Goal: Task Accomplishment & Management: Use online tool/utility

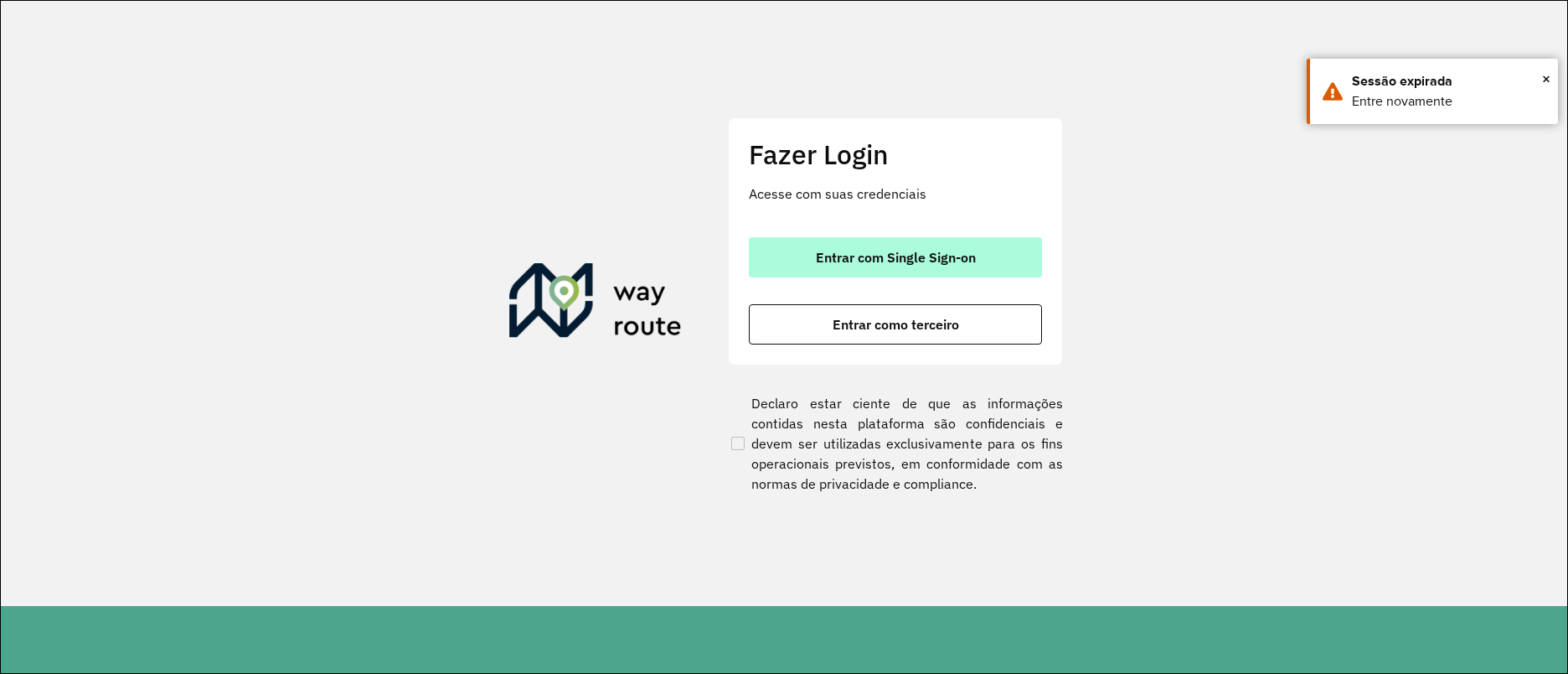
click at [899, 257] on span "Entrar com Single Sign-on" at bounding box center [895, 257] width 160 height 13
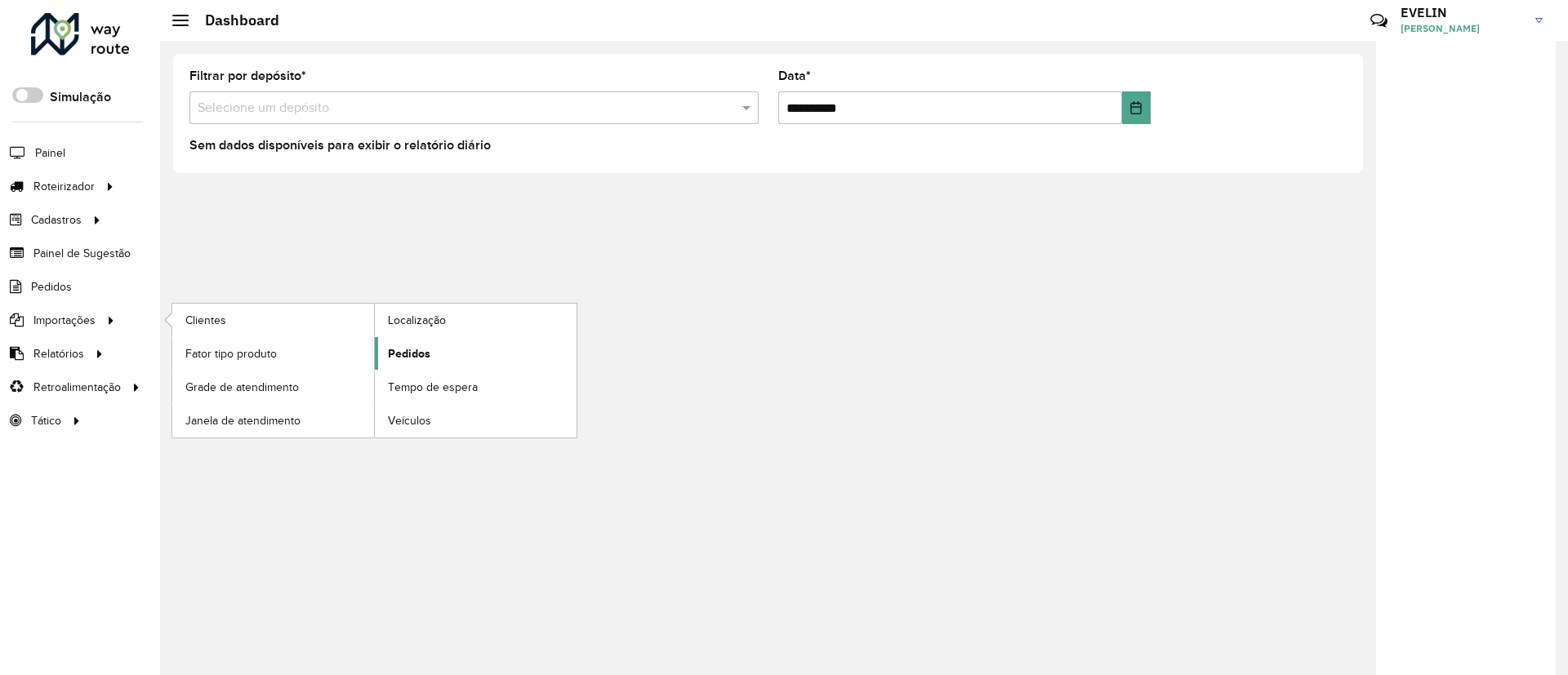
click at [406, 351] on span "Pedidos" at bounding box center [409, 354] width 43 height 18
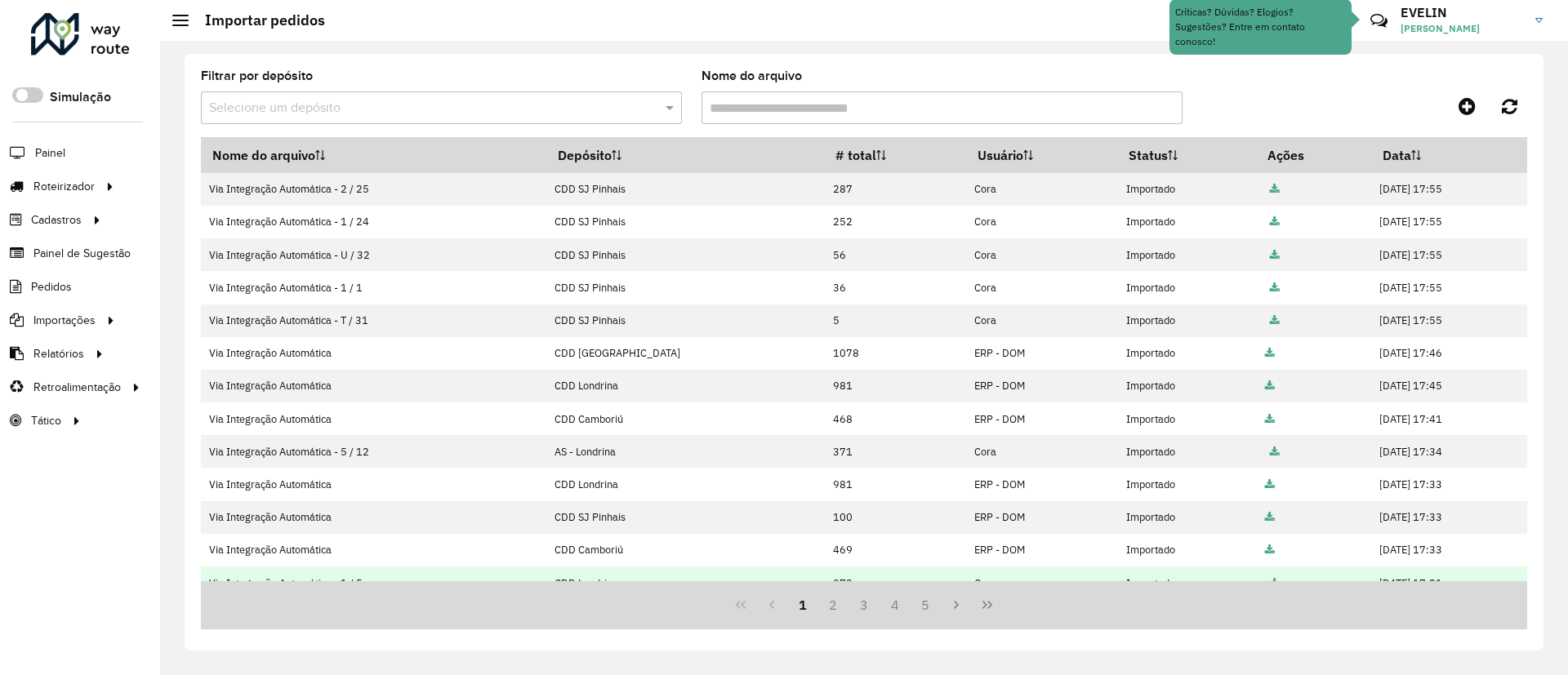
scroll to position [123, 0]
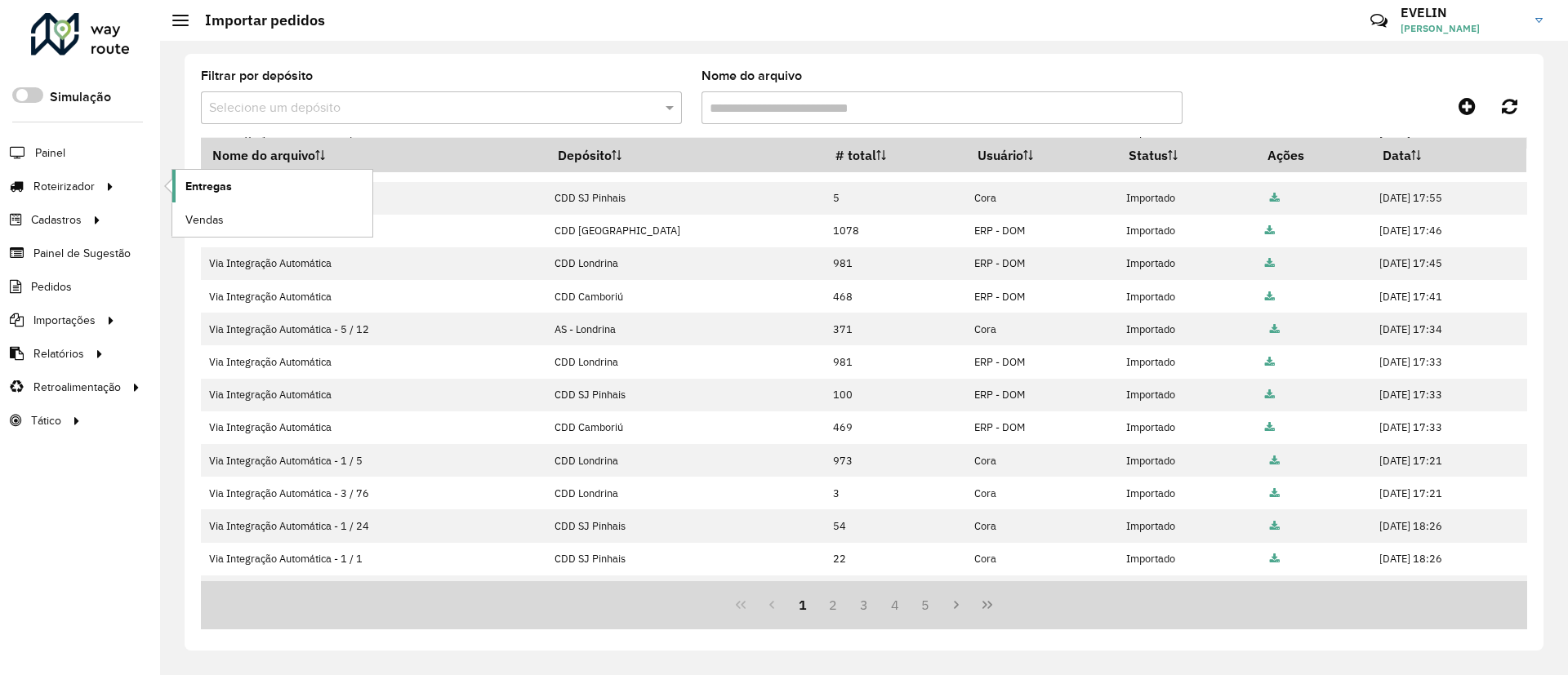
click at [190, 184] on span "Entregas" at bounding box center [209, 187] width 46 height 18
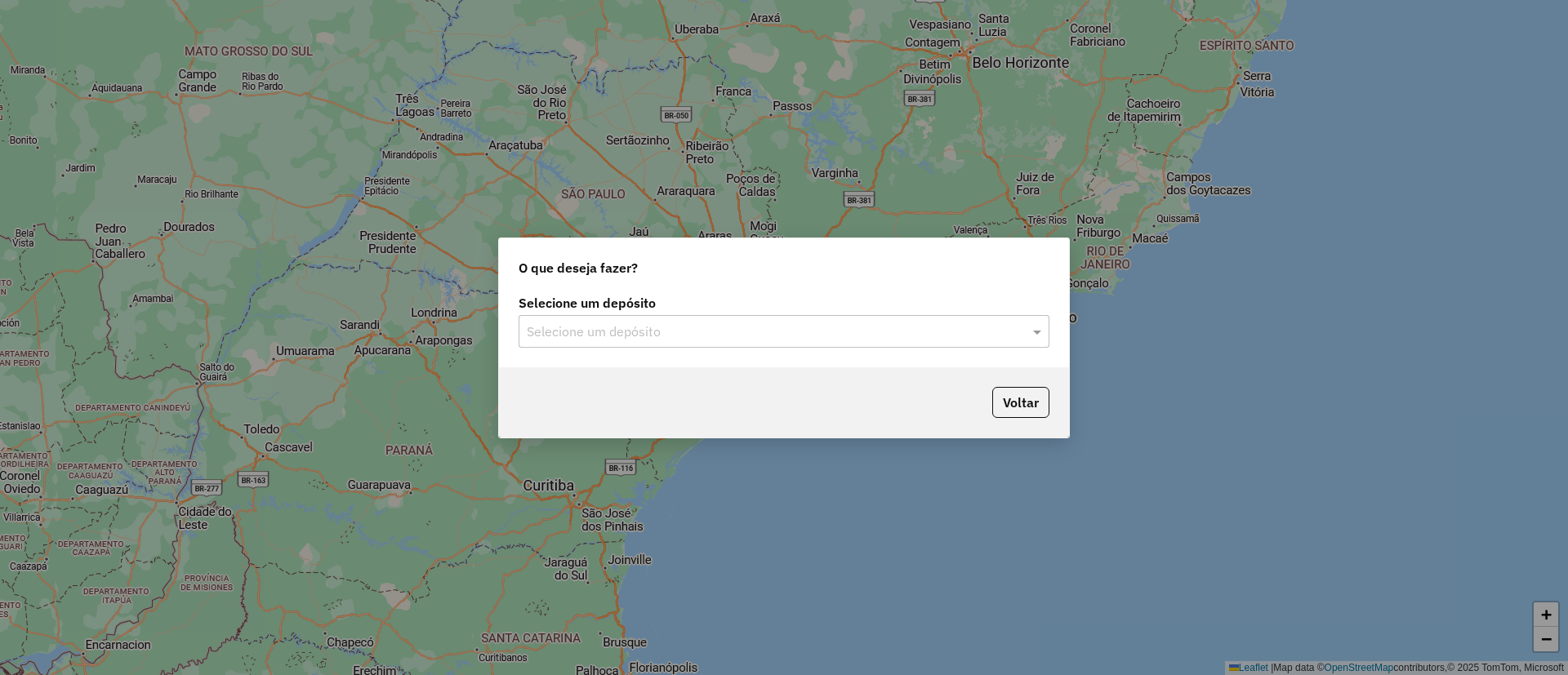
click at [612, 341] on div "Selecione um depósito" at bounding box center [784, 331] width 531 height 32
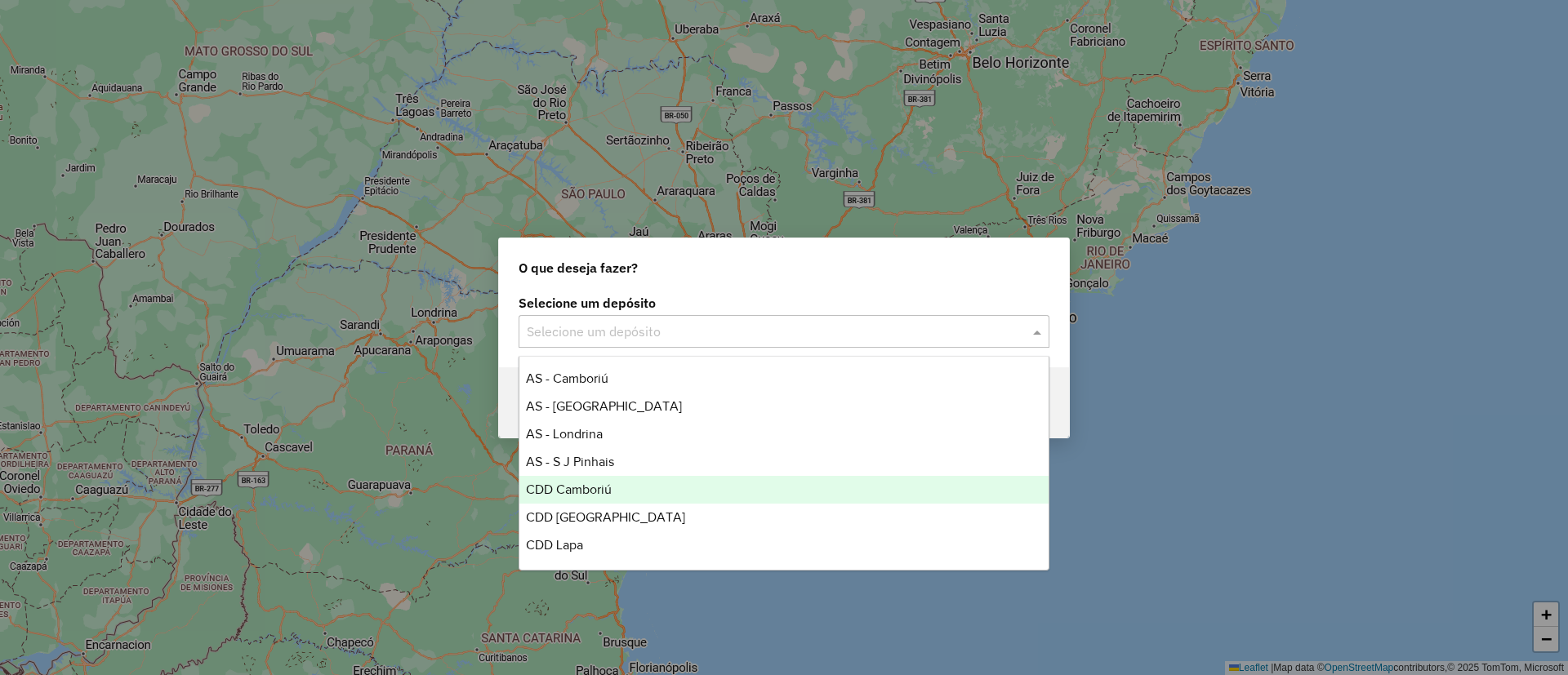
scroll to position [54, 0]
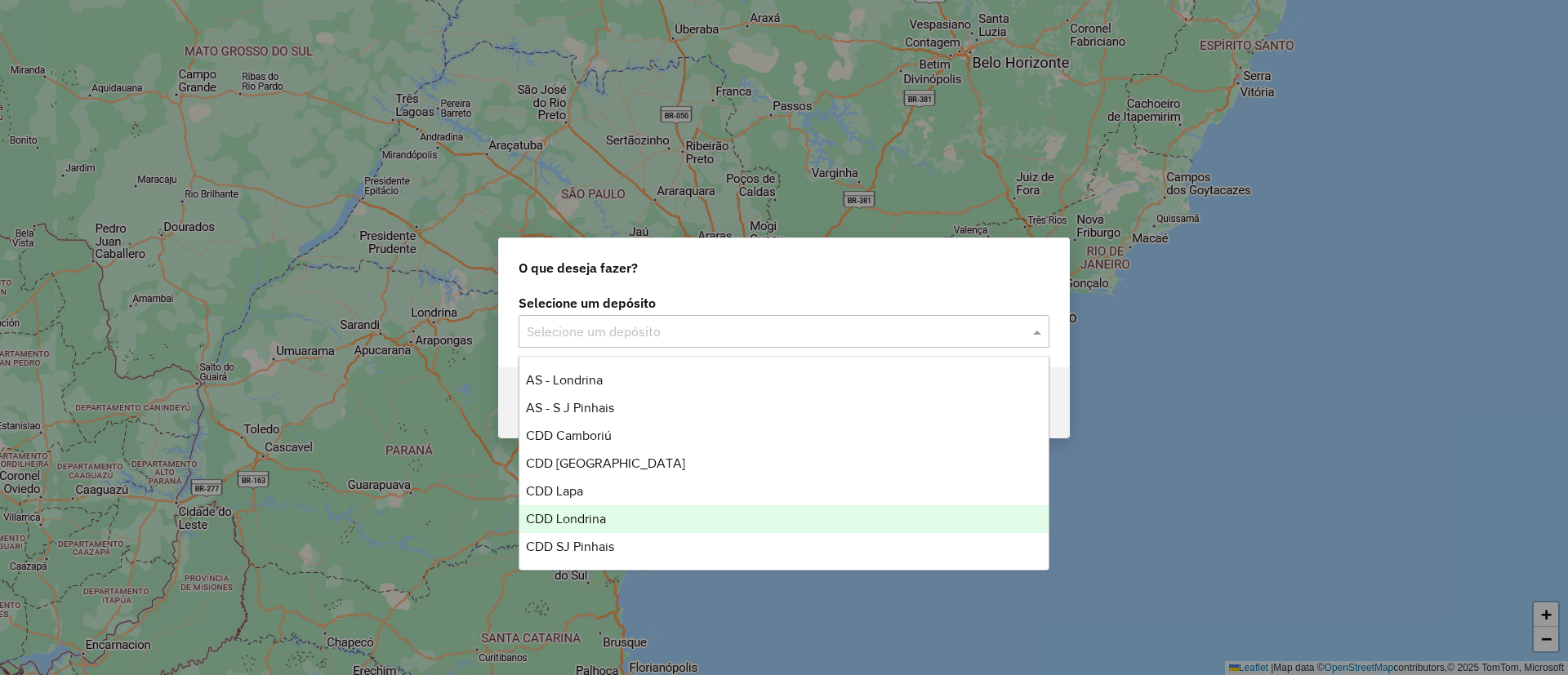
click at [570, 519] on span "CDD Londrina" at bounding box center [565, 518] width 80 height 14
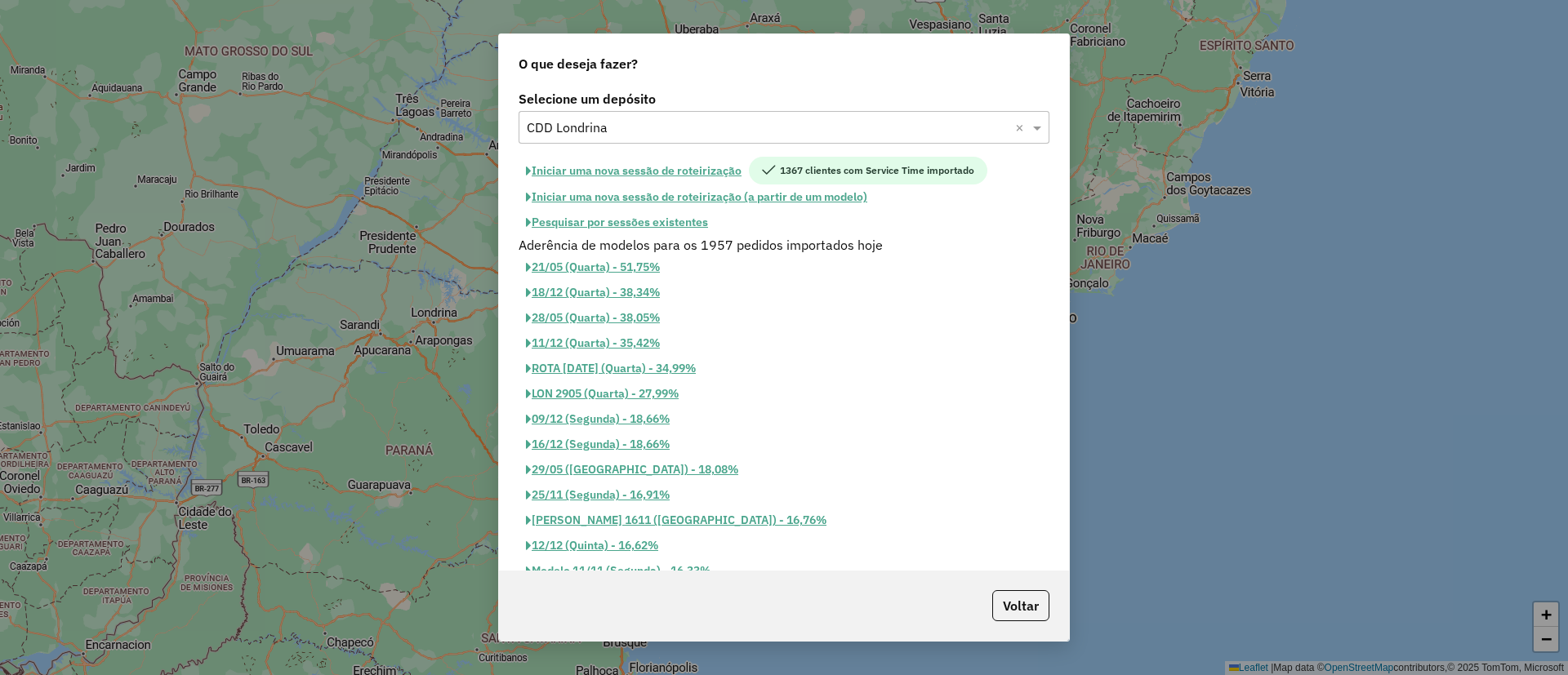
click at [681, 172] on button "Iniciar uma nova sessão de roteirização" at bounding box center [633, 171] width 230 height 28
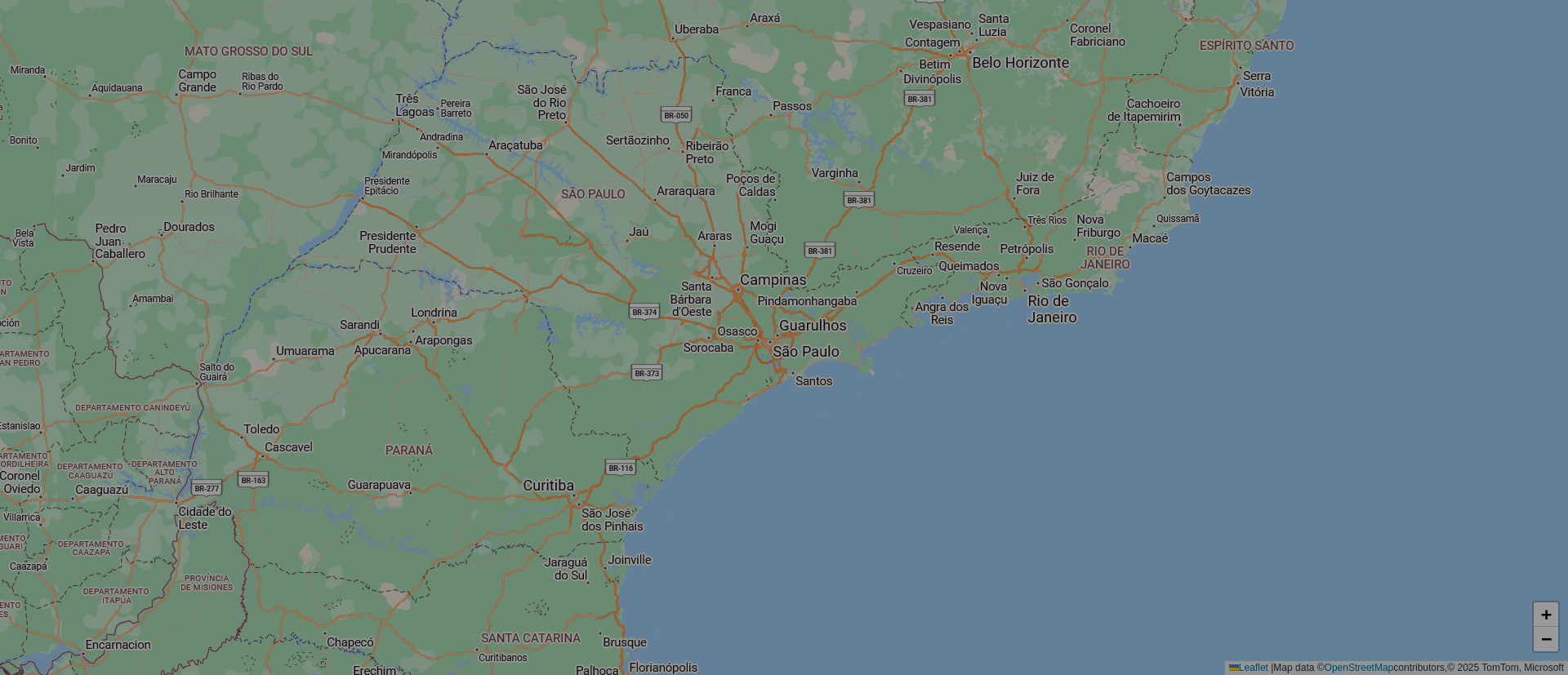
select select "*"
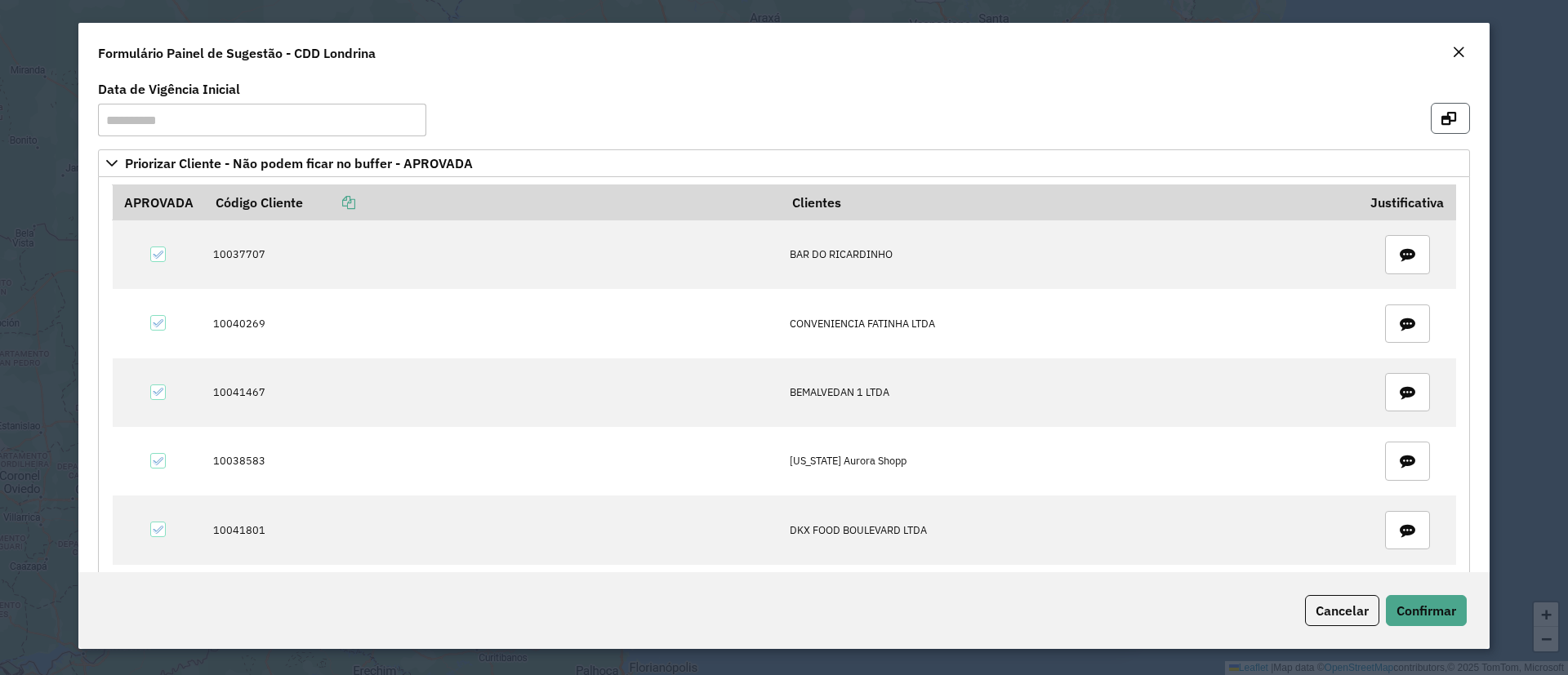
click at [1442, 118] on icon "button" at bounding box center [1449, 118] width 15 height 13
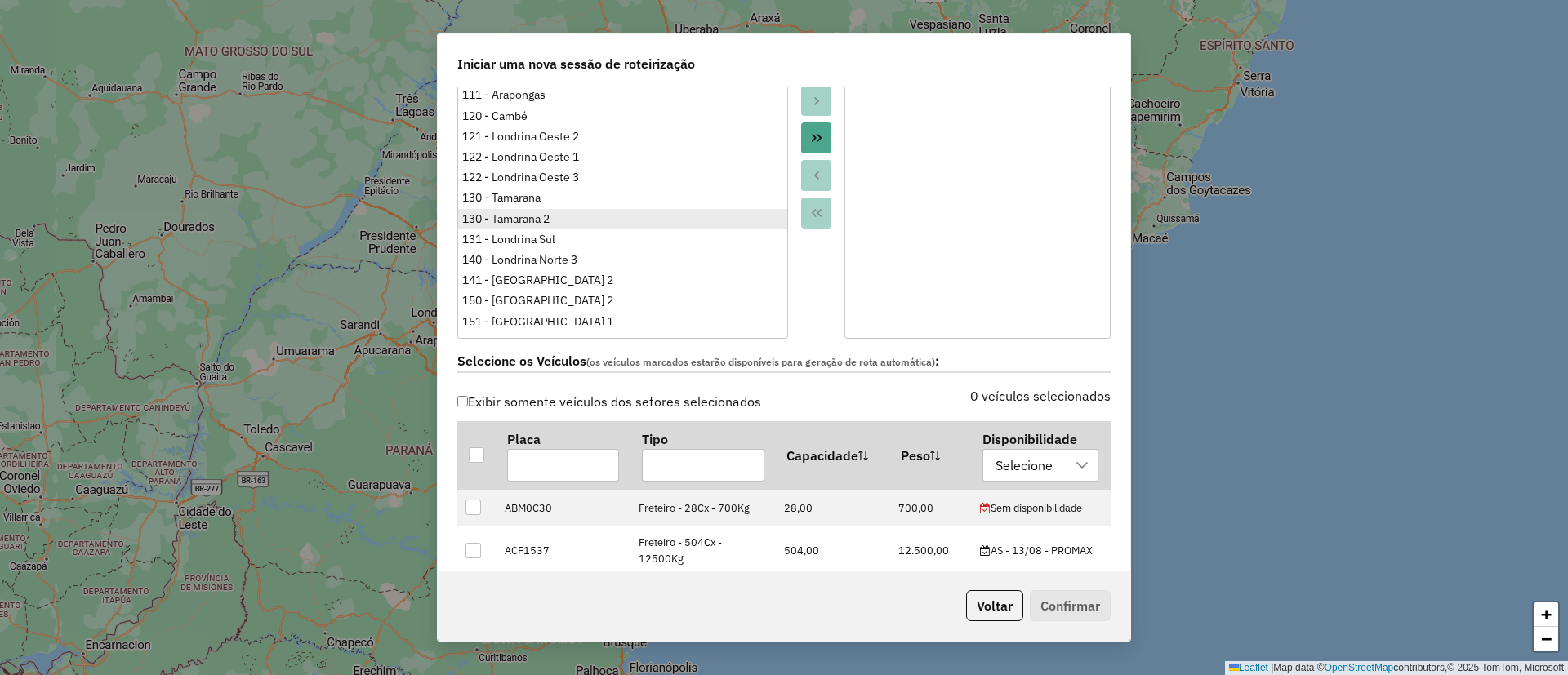
scroll to position [368, 0]
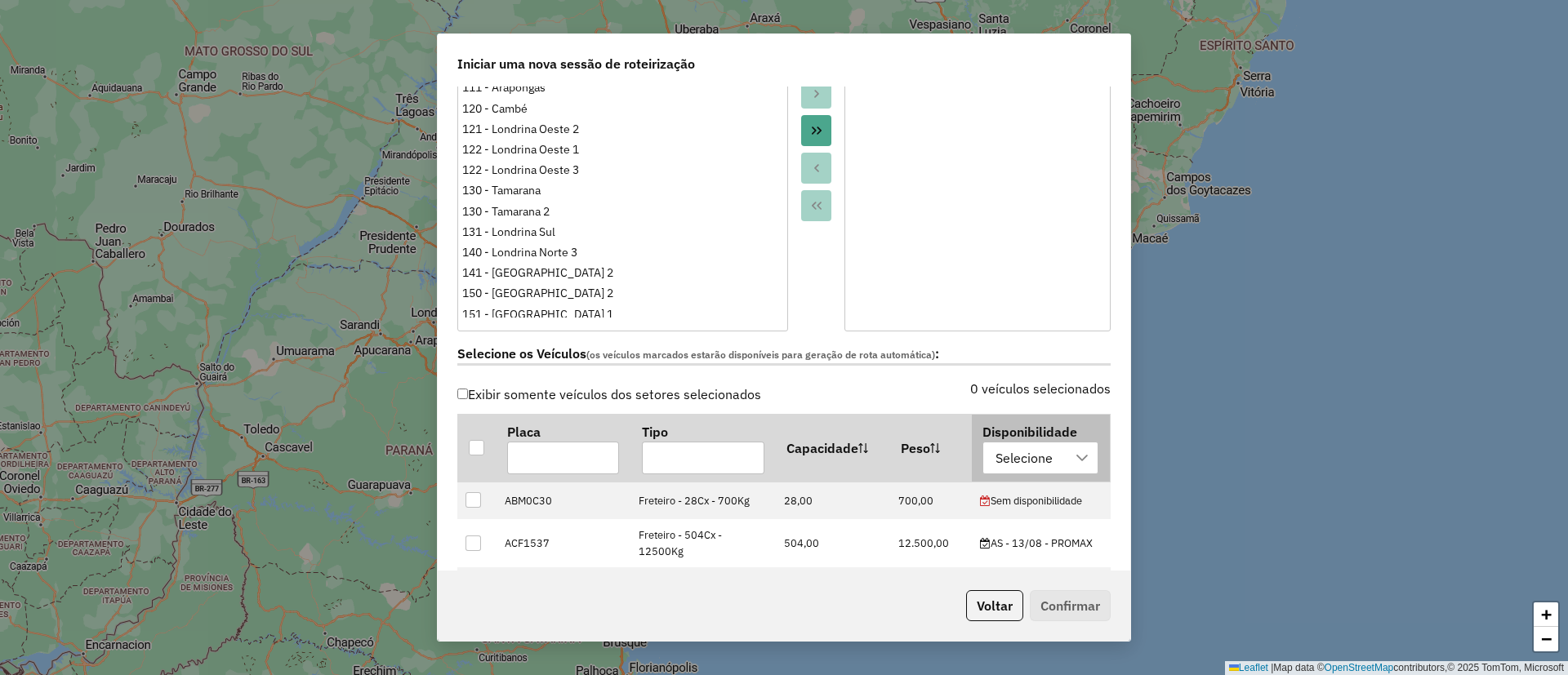
click at [810, 137] on icon "Move All to Target" at bounding box center [817, 130] width 13 height 13
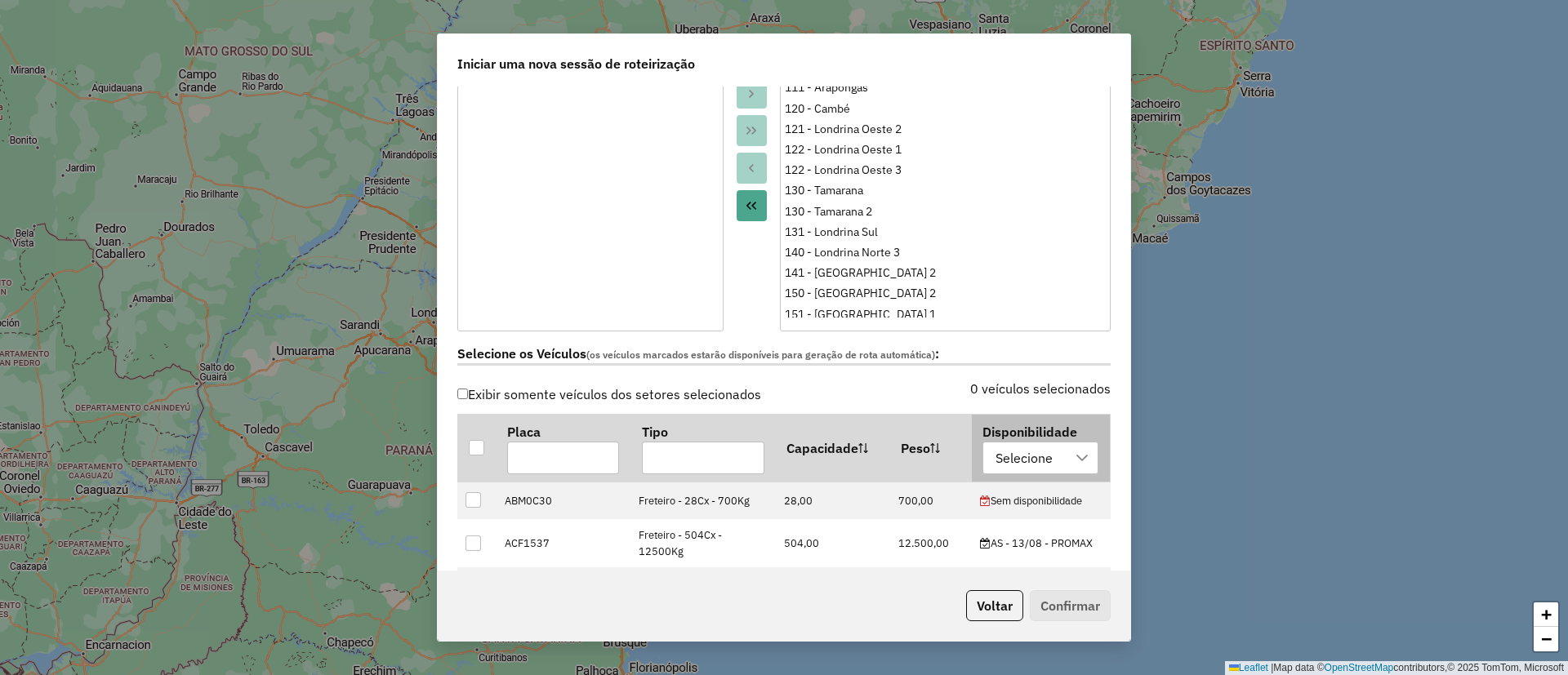
click at [1067, 456] on div at bounding box center [1083, 458] width 31 height 31
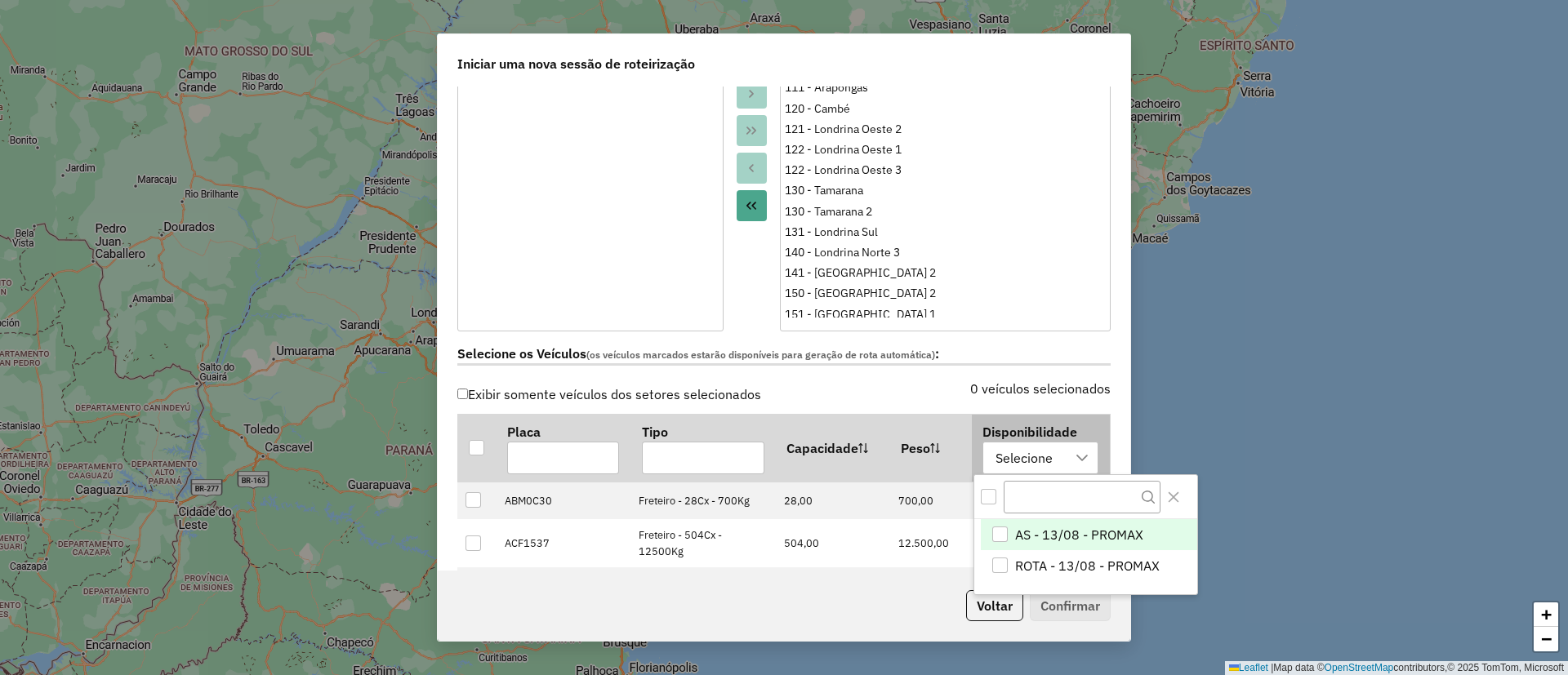
scroll to position [12, 74]
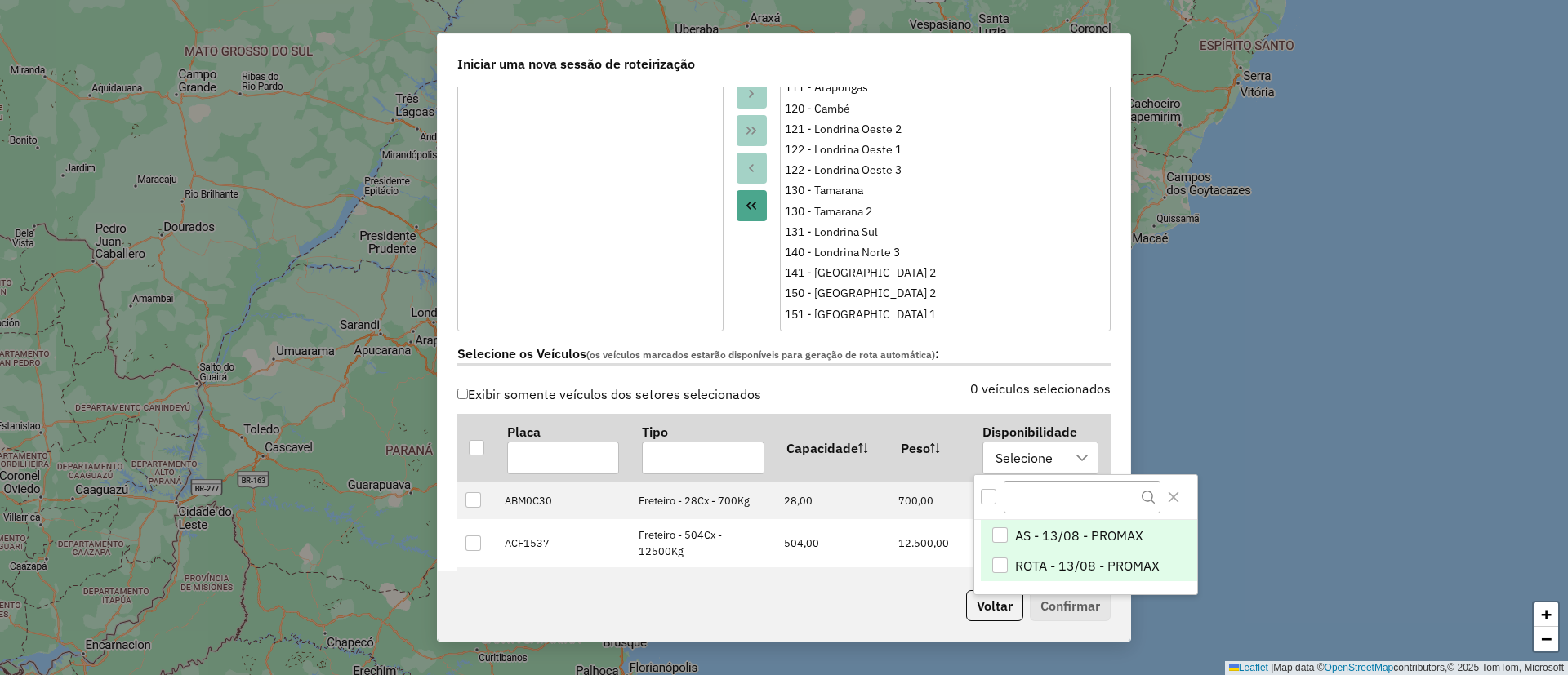
click at [1012, 565] on li "ROTA - 13/08 - PROMAX" at bounding box center [1089, 566] width 216 height 31
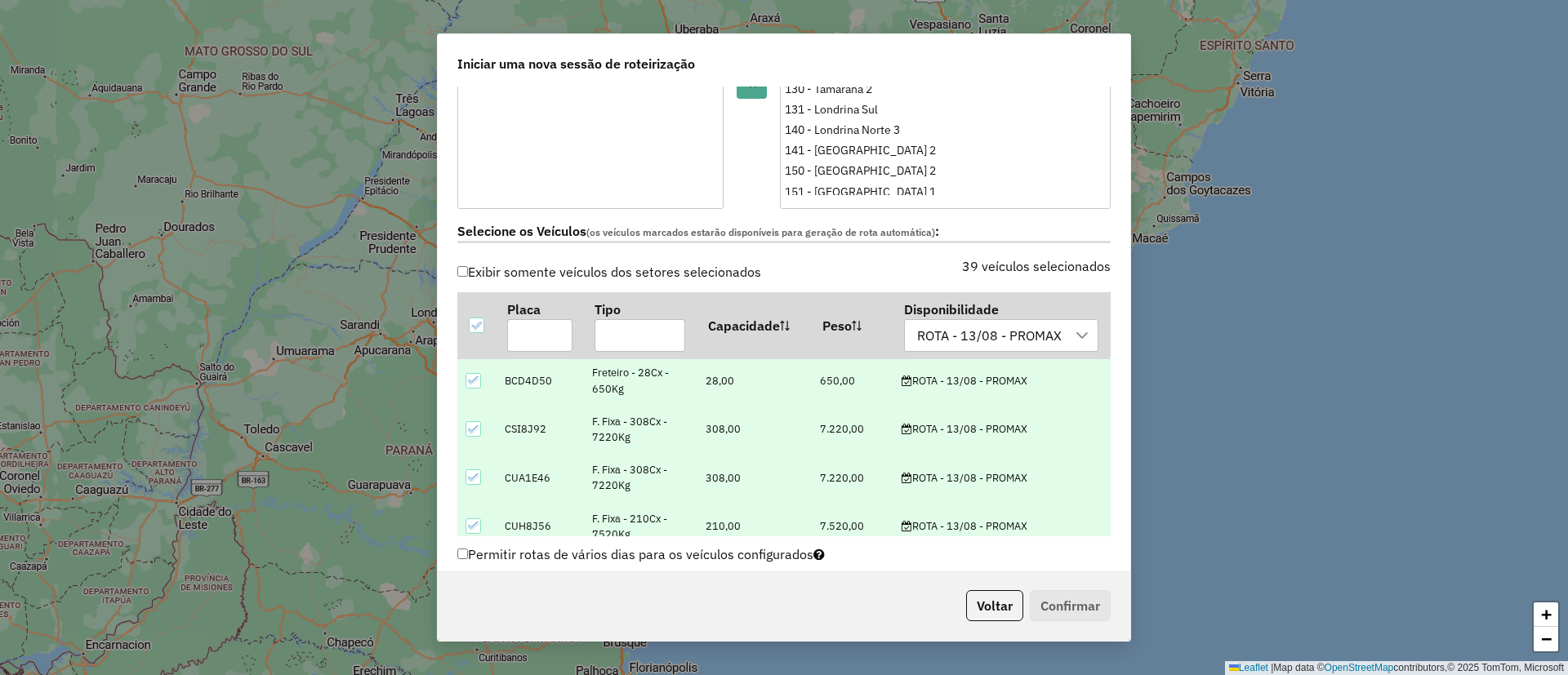
scroll to position [0, 0]
click at [468, 386] on icon at bounding box center [473, 383] width 11 height 11
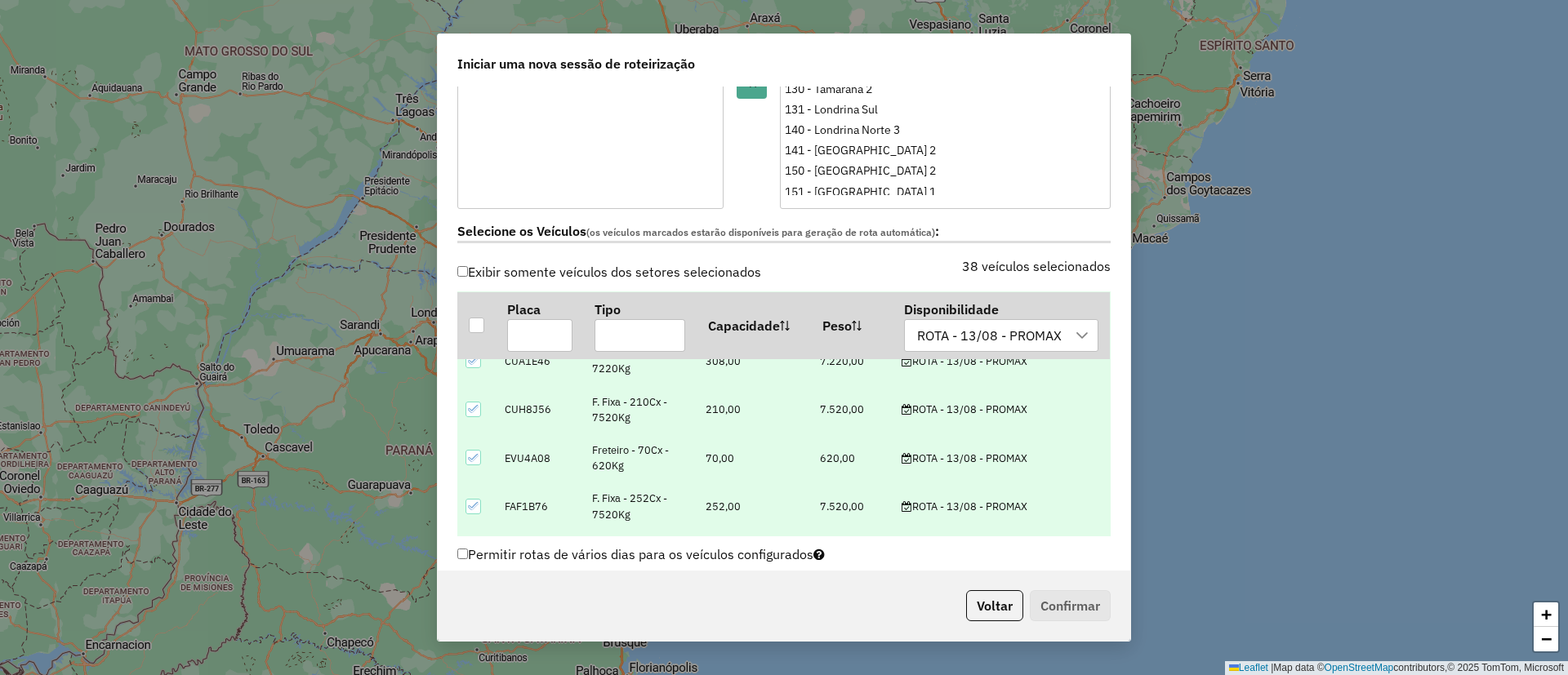
scroll to position [123, 0]
click at [472, 451] on icon at bounding box center [473, 455] width 11 height 11
click at [464, 405] on td at bounding box center [477, 404] width 39 height 48
click at [479, 405] on icon at bounding box center [473, 404] width 11 height 11
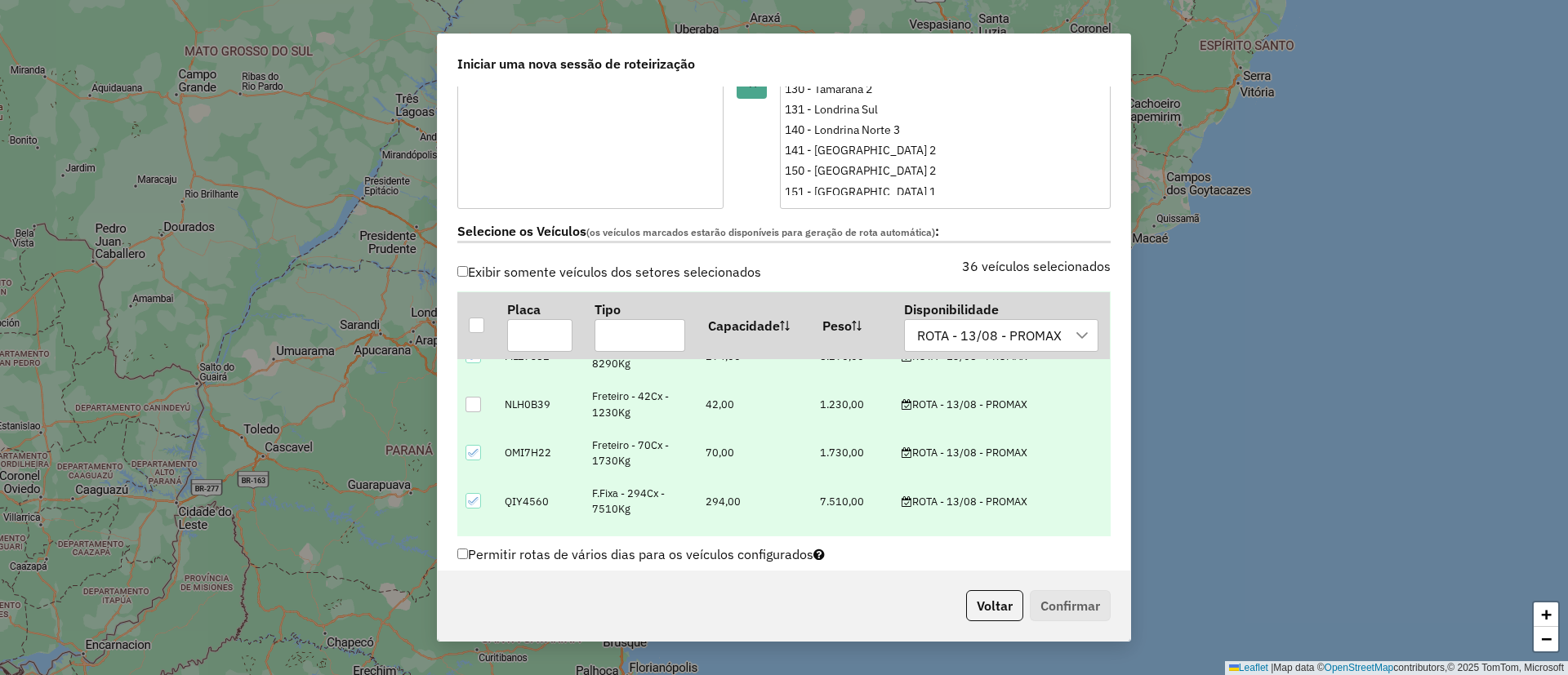
click at [469, 456] on icon at bounding box center [473, 452] width 11 height 11
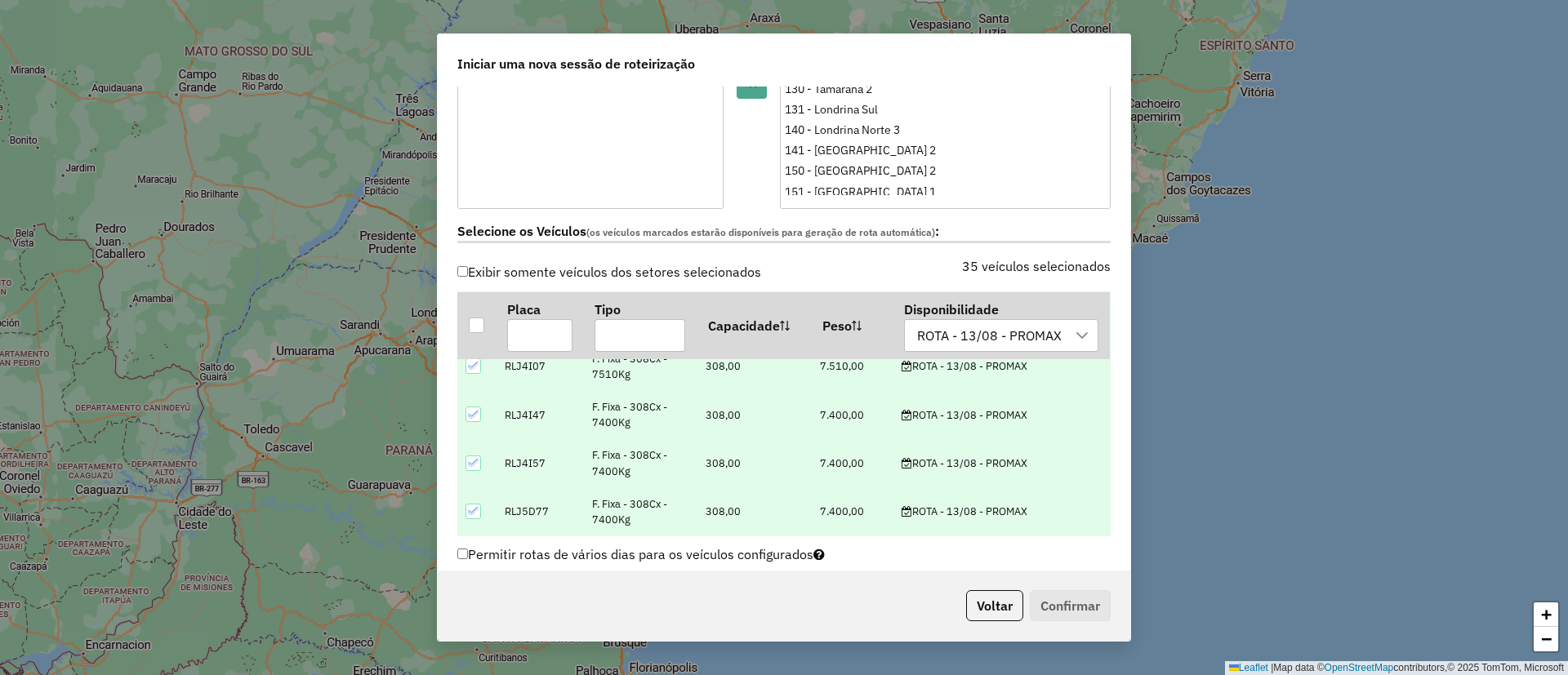
scroll to position [857, 0]
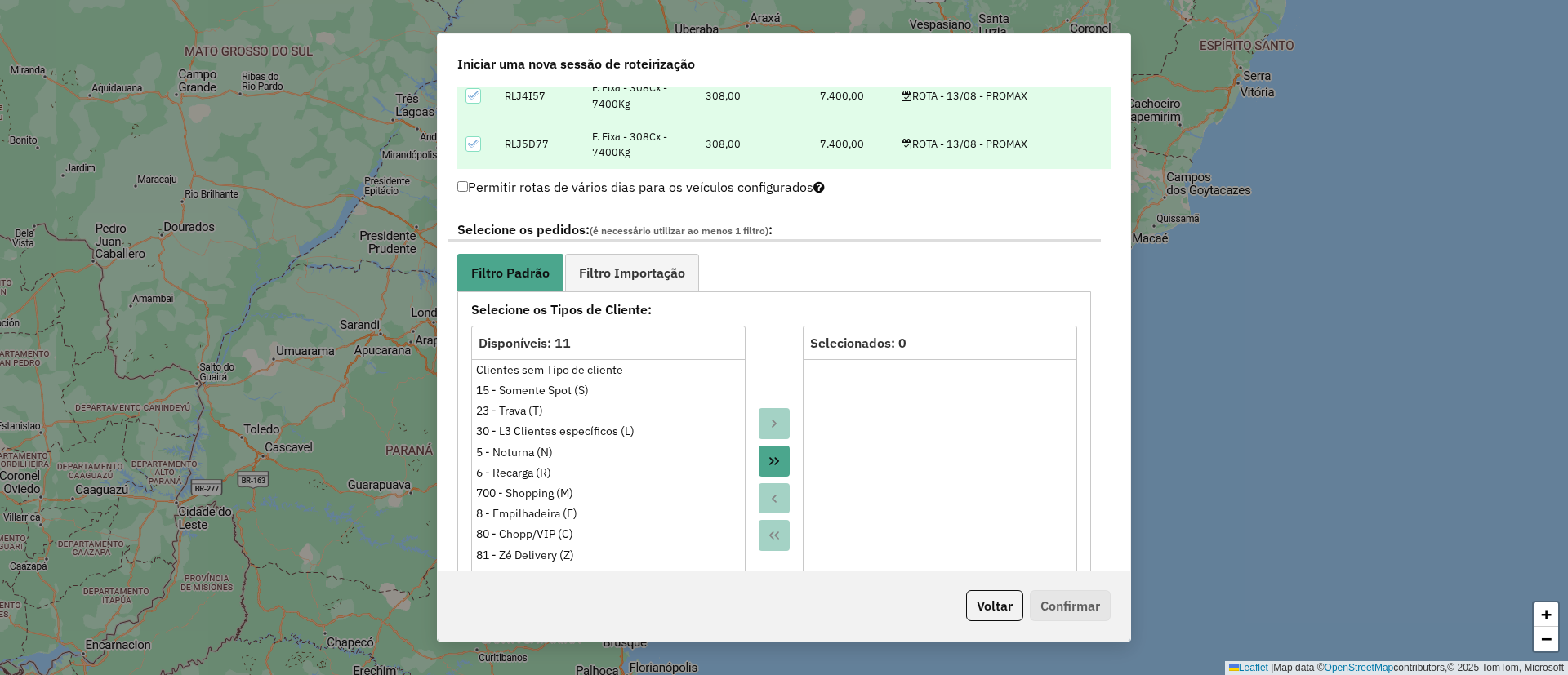
click at [770, 464] on icon "Move All to Target" at bounding box center [774, 461] width 13 height 13
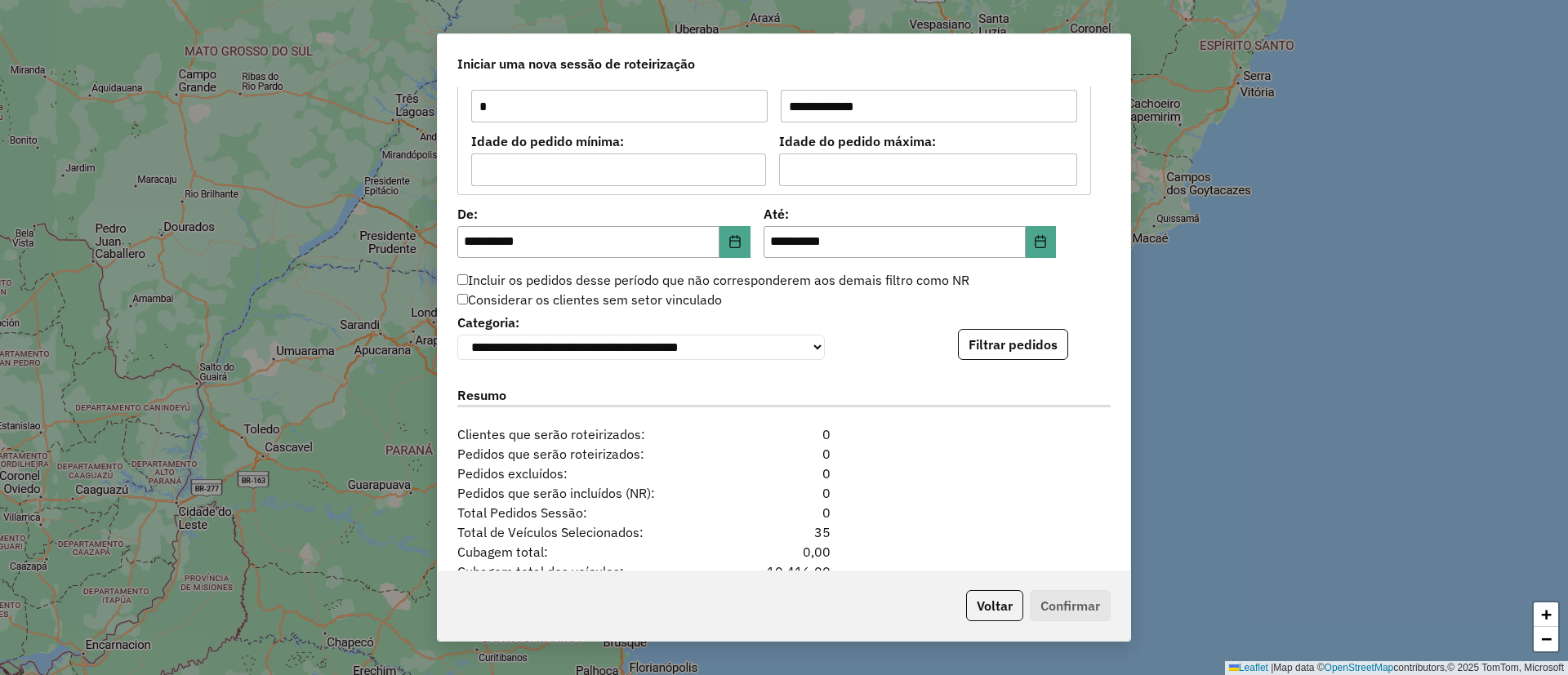
scroll to position [1592, 0]
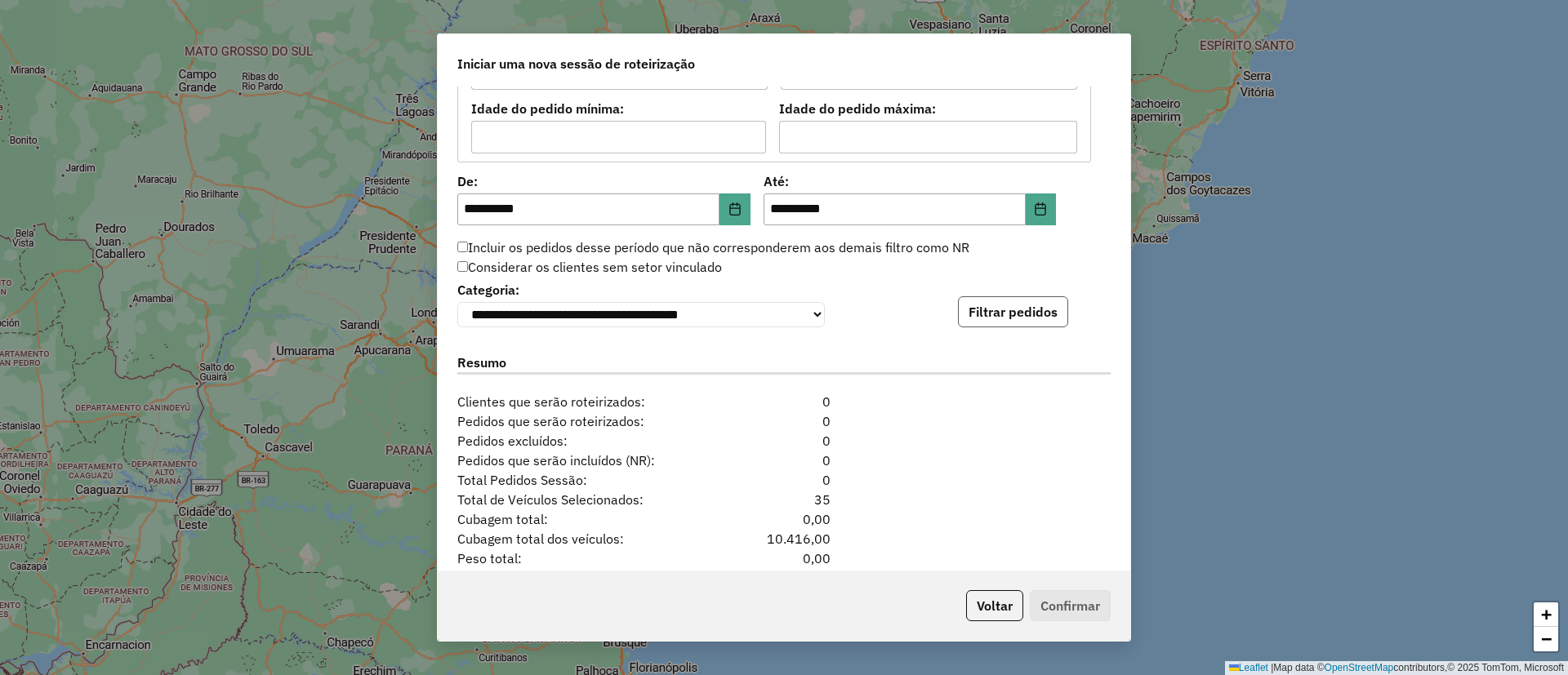
click at [998, 319] on button "Filtrar pedidos" at bounding box center [1013, 312] width 110 height 31
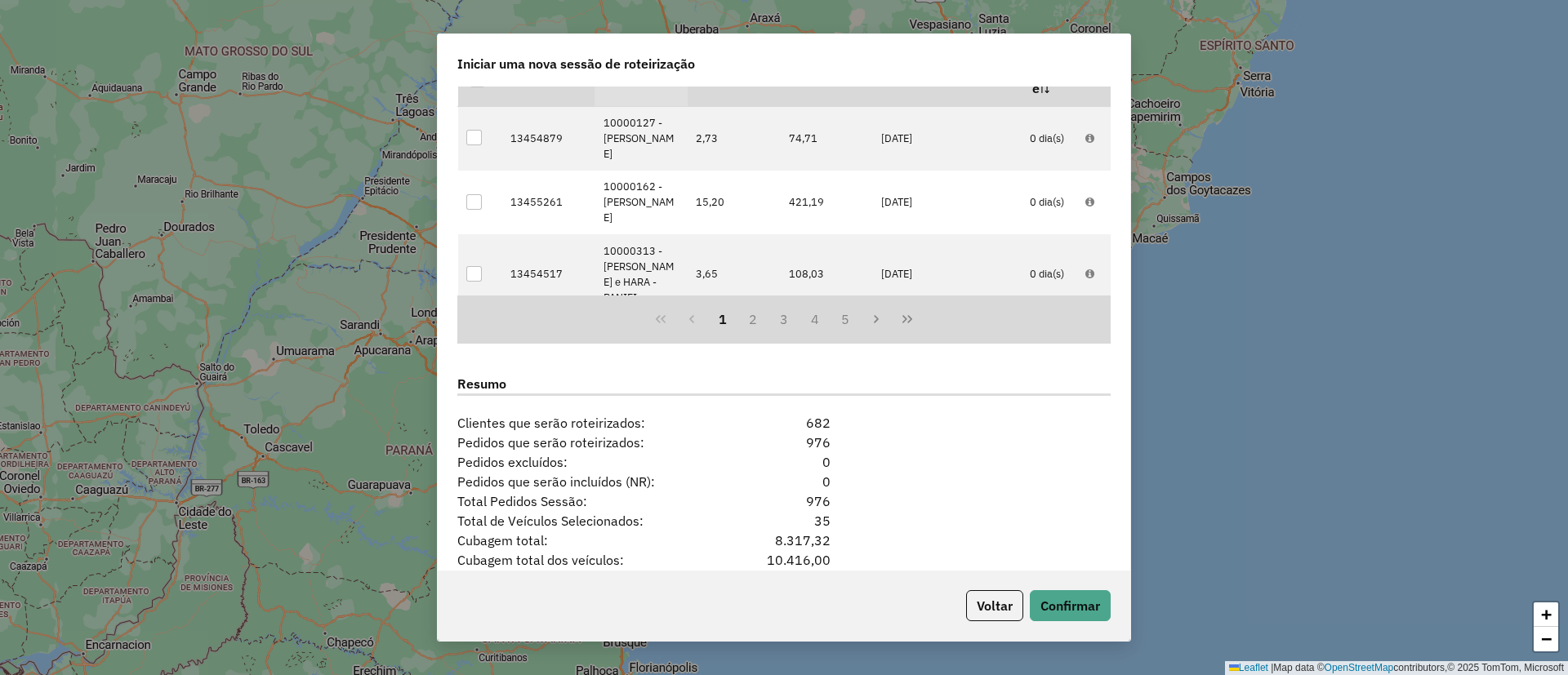
scroll to position [2079, 0]
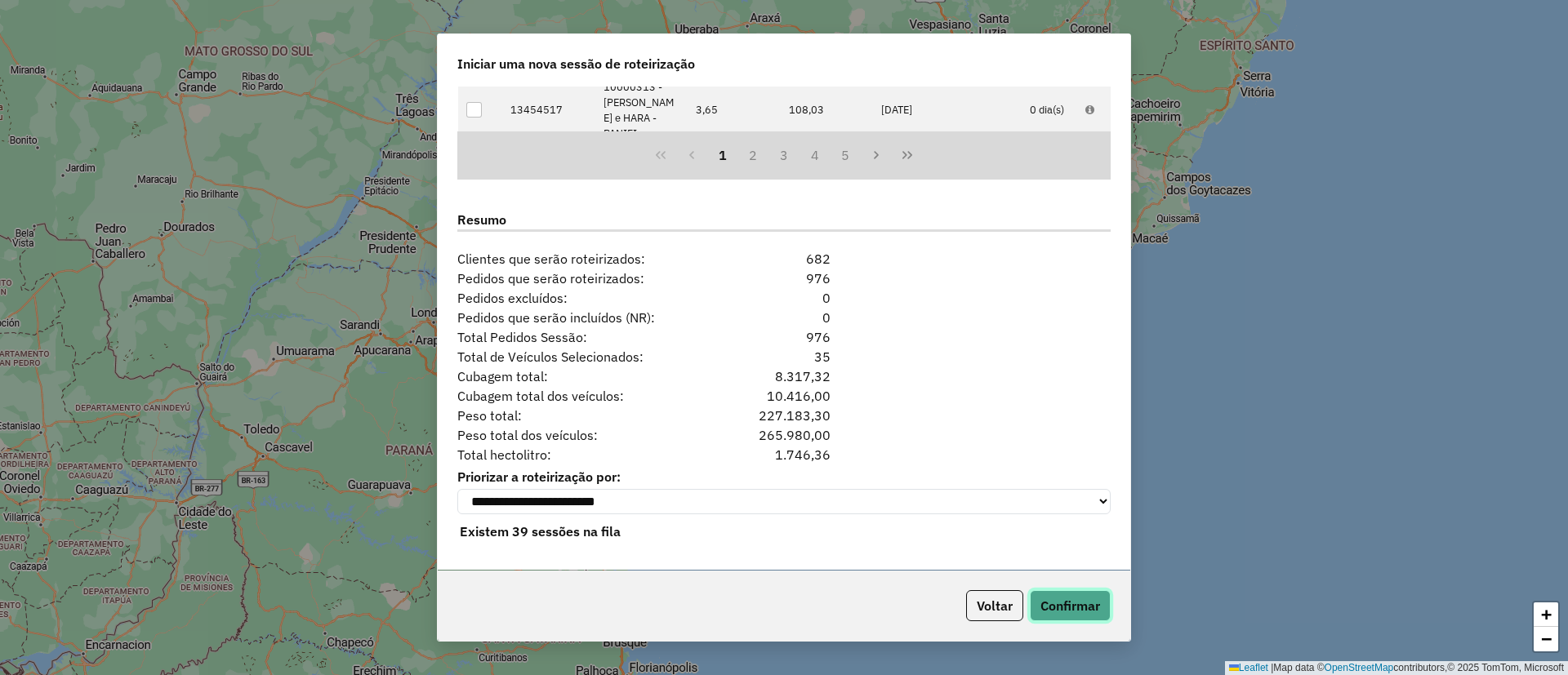
click at [1072, 602] on button "Confirmar" at bounding box center [1071, 606] width 81 height 31
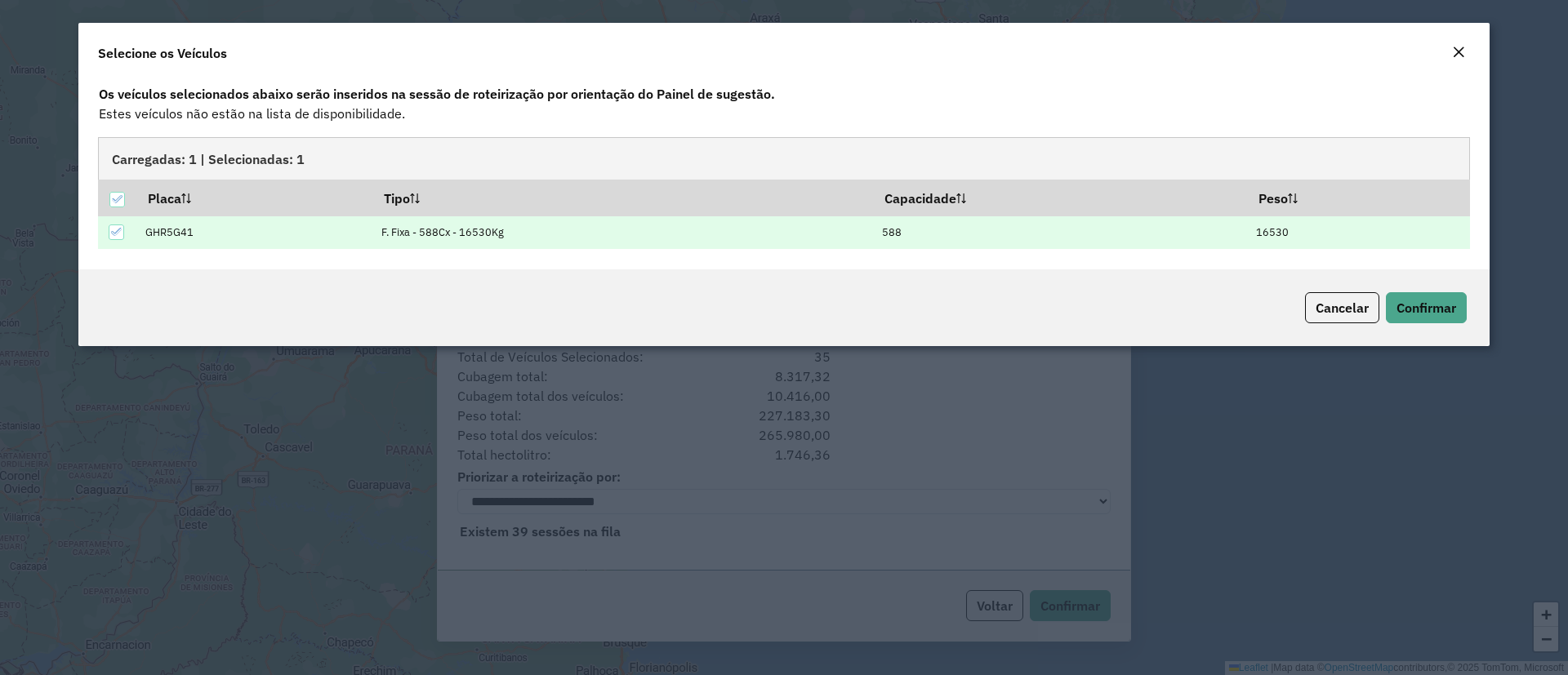
click at [1445, 324] on div "Cancelar Confirmar" at bounding box center [784, 307] width 1411 height 77
click at [1432, 307] on span "Confirmar" at bounding box center [1426, 307] width 60 height 17
